Goal: Information Seeking & Learning: Check status

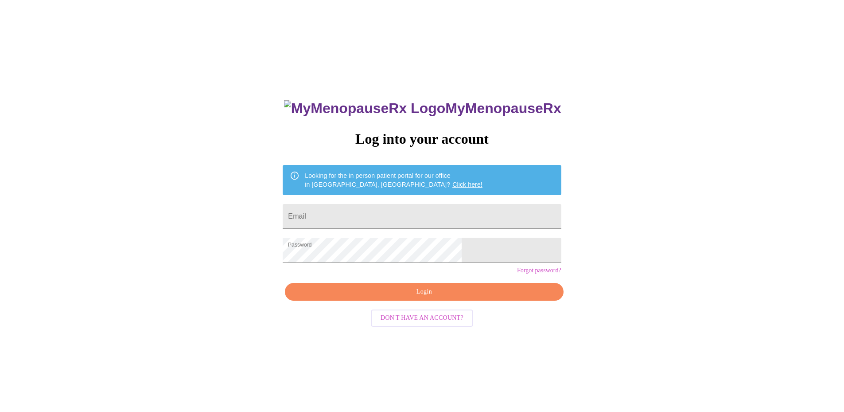
click at [408, 297] on div "MyMenopauseRx Log into your account Looking for the in person patient portal fo…" at bounding box center [422, 292] width 296 height 412
click at [377, 208] on input "Email" at bounding box center [422, 216] width 278 height 25
type input "[EMAIL_ADDRESS][DOMAIN_NAME]"
click at [376, 327] on button "Don't have an account?" at bounding box center [422, 317] width 102 height 17
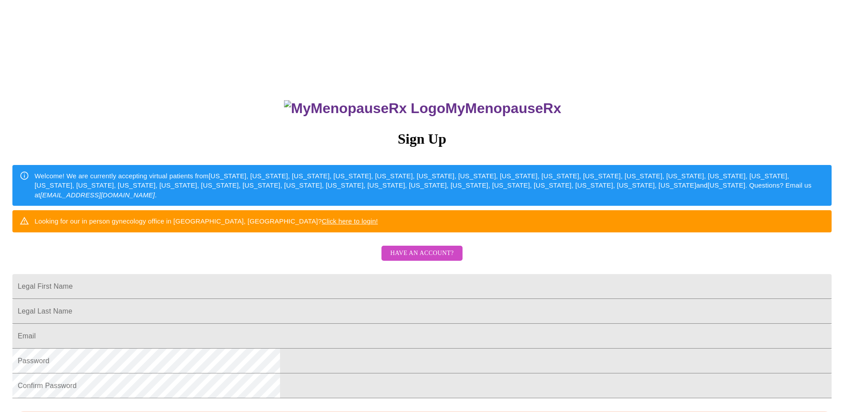
click at [363, 297] on div "MyMenopauseRx Sign Up Welcome! We are currently accepting virtual patients from…" at bounding box center [422, 292] width 837 height 412
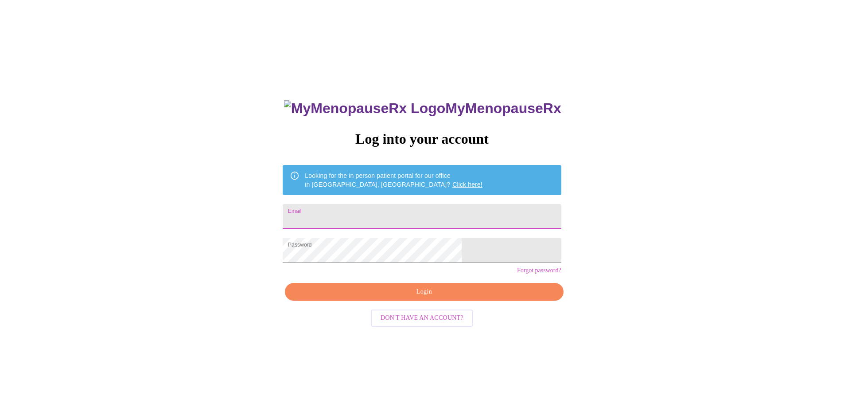
click at [390, 218] on input "Email" at bounding box center [422, 216] width 278 height 25
type input "[EMAIL_ADDRESS][DOMAIN_NAME]"
click at [442, 301] on button "Login" at bounding box center [424, 292] width 278 height 18
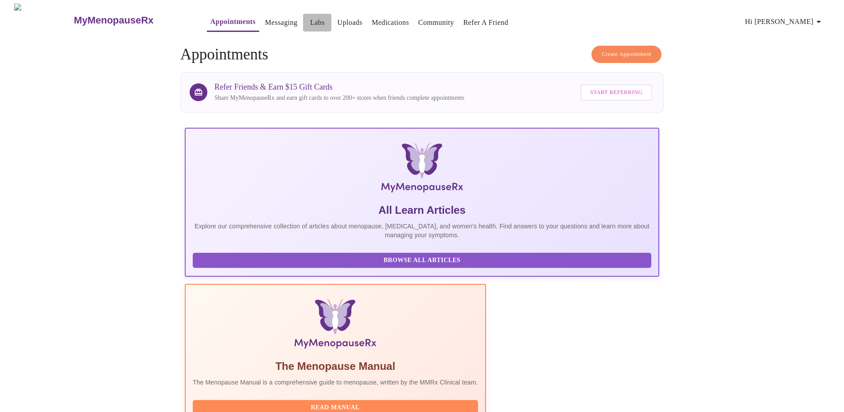
click at [310, 19] on link "Labs" at bounding box center [317, 22] width 15 height 12
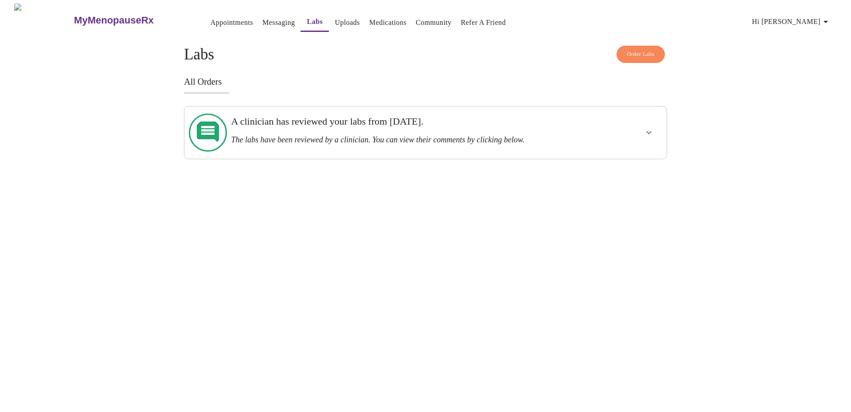
click at [644, 122] on button "show more" at bounding box center [648, 132] width 21 height 21
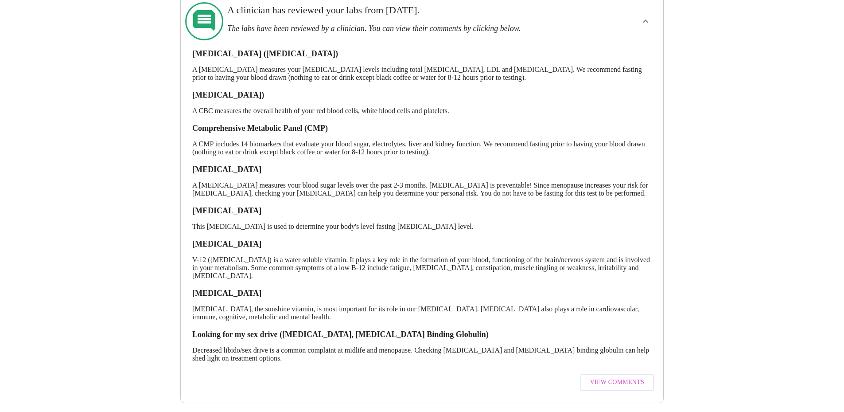
scroll to position [124, 0]
click at [648, 374] on button "View Comments" at bounding box center [618, 382] width 74 height 17
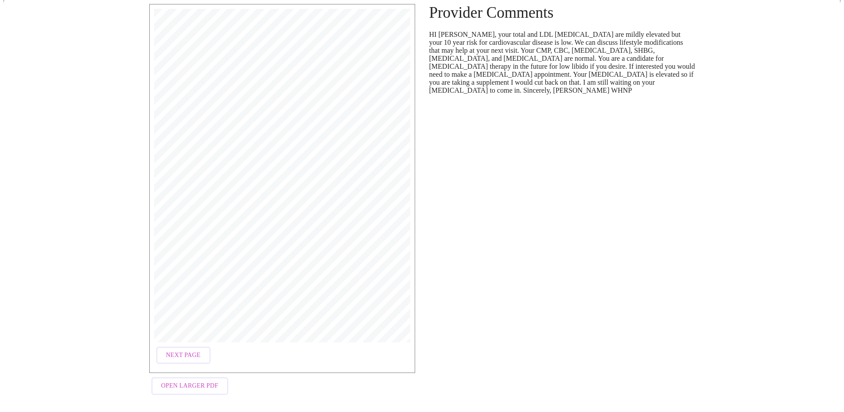
scroll to position [80, 0]
click at [189, 382] on span "Open Larger PDF" at bounding box center [189, 384] width 57 height 11
